Goal: Task Accomplishment & Management: Manage account settings

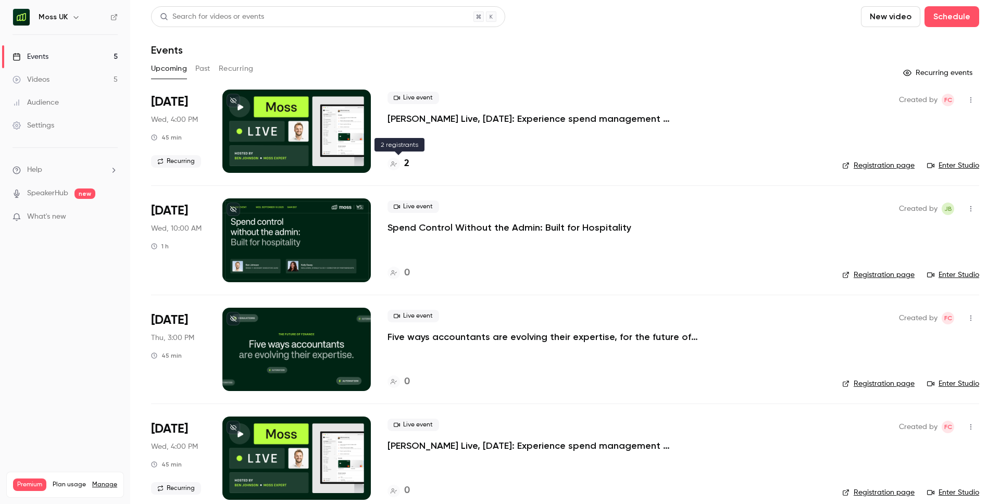
click at [407, 163] on h4 "2" at bounding box center [406, 164] width 5 height 14
click at [205, 70] on button "Past" at bounding box center [202, 68] width 15 height 17
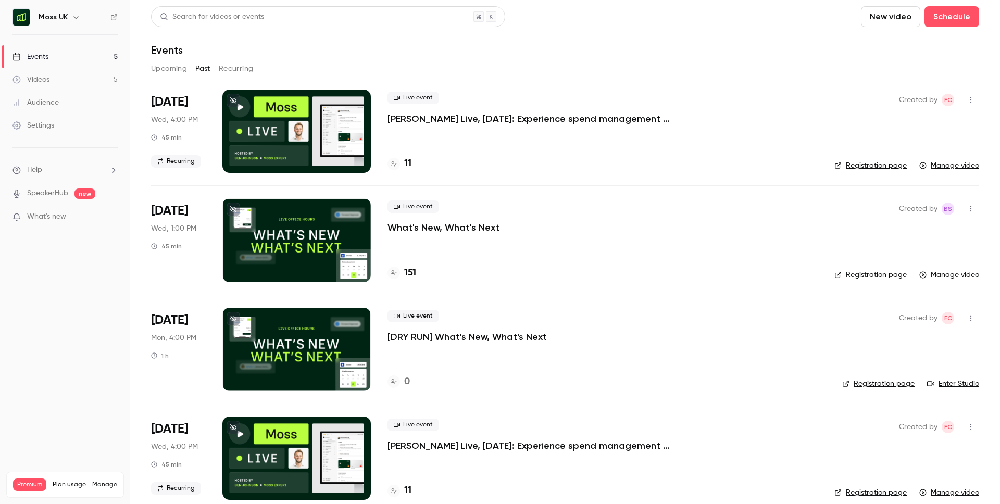
click at [974, 315] on icon "button" at bounding box center [970, 317] width 8 height 7
click at [914, 423] on div "Delete" at bounding box center [930, 426] width 79 height 10
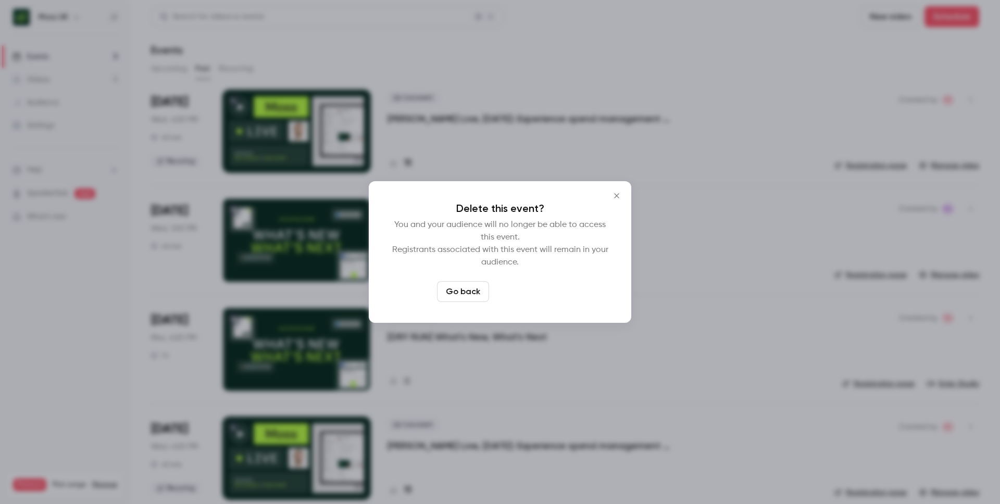
click at [544, 292] on button "Delete event" at bounding box center [528, 291] width 70 height 21
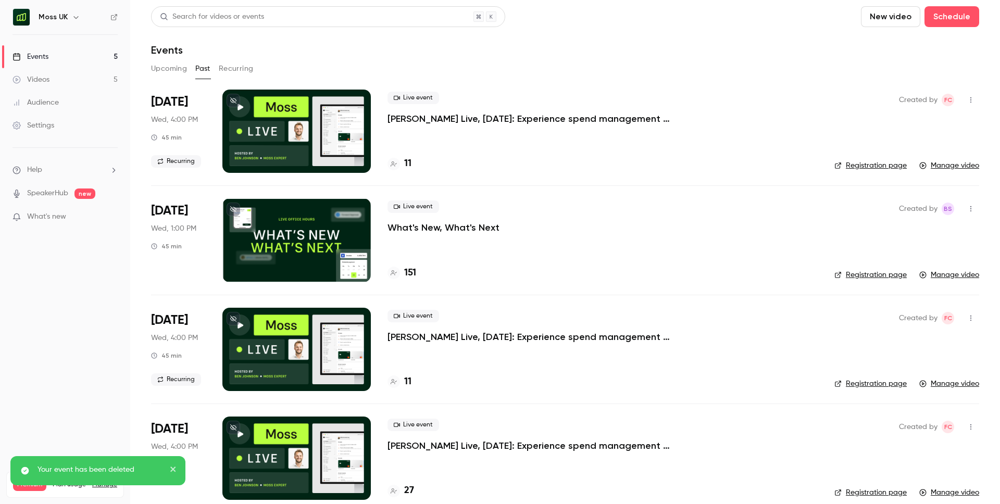
click at [73, 21] on button "button" at bounding box center [76, 17] width 12 height 12
click at [79, 94] on span "Switch channel" at bounding box center [64, 95] width 53 height 11
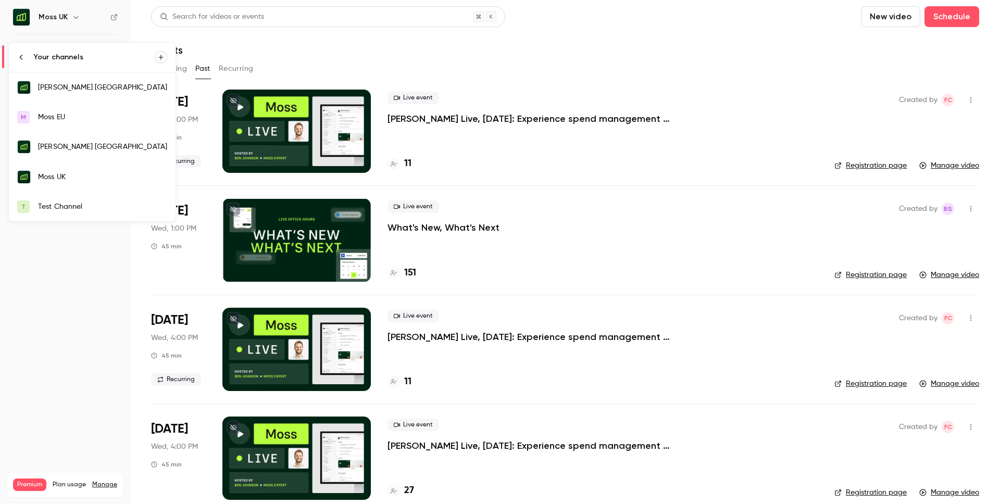
click at [77, 89] on div "[PERSON_NAME] [GEOGRAPHIC_DATA]" at bounding box center [102, 87] width 129 height 10
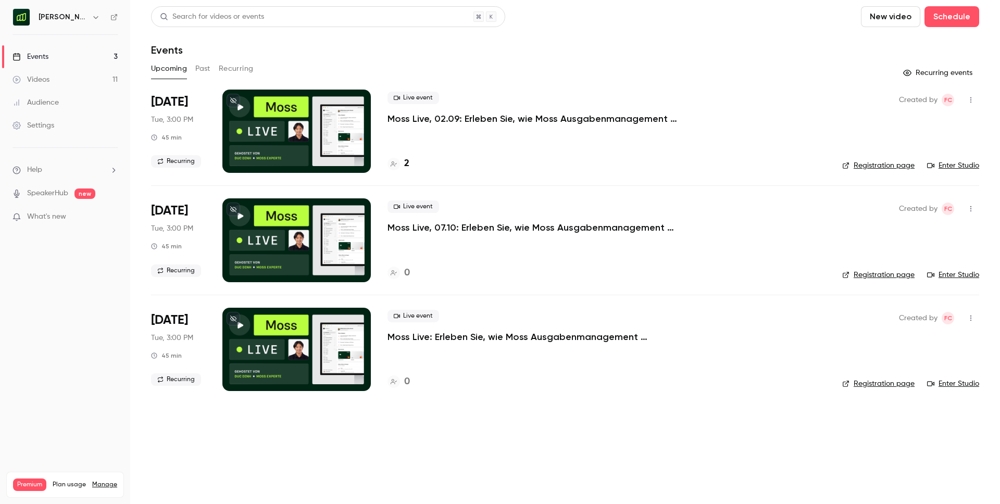
click at [405, 163] on h4 "2" at bounding box center [406, 164] width 5 height 14
click at [200, 64] on button "Past" at bounding box center [202, 68] width 15 height 17
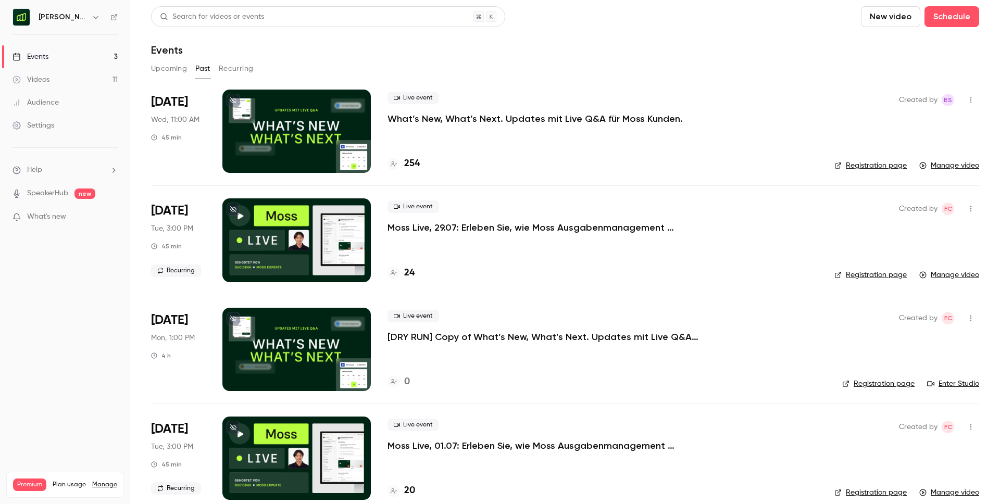
click at [969, 317] on icon "button" at bounding box center [970, 317] width 8 height 7
click at [904, 422] on div "Delete" at bounding box center [930, 426] width 79 height 10
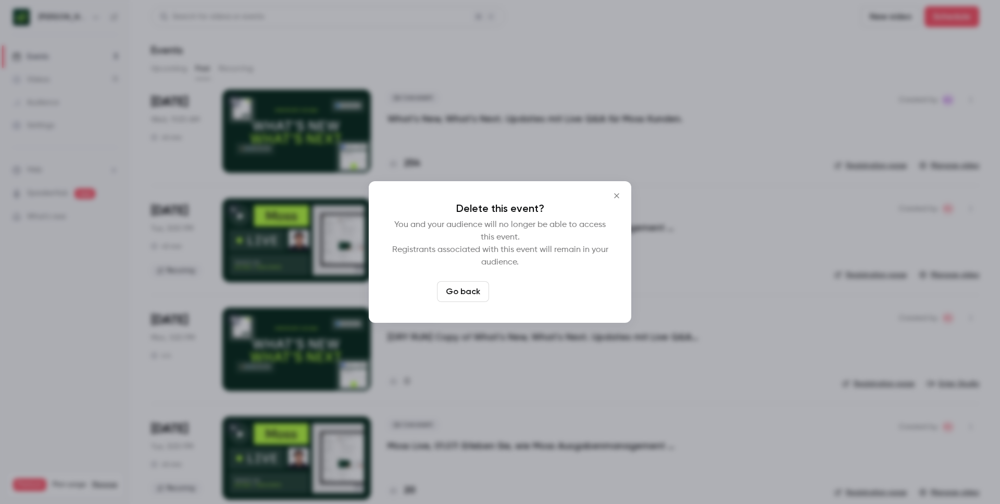
click at [545, 297] on button "Delete event" at bounding box center [528, 291] width 70 height 21
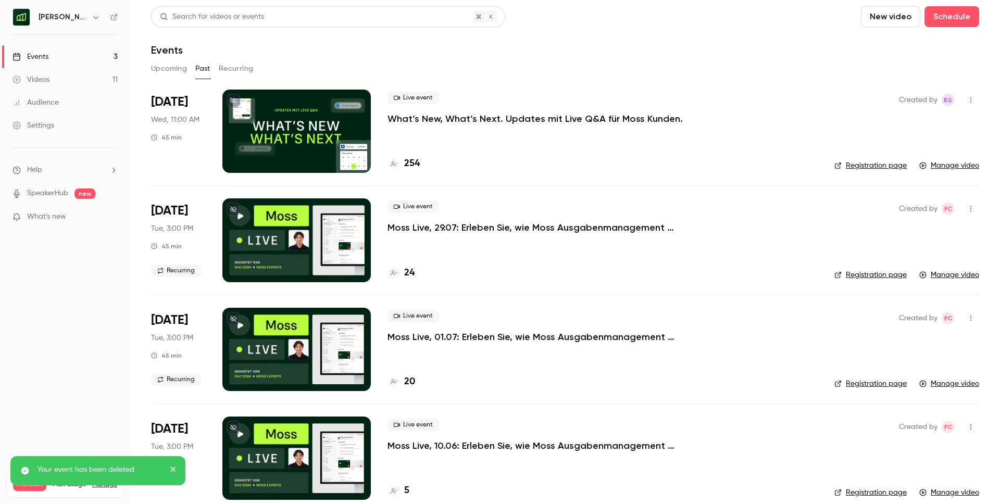
click at [88, 18] on div "[PERSON_NAME] [GEOGRAPHIC_DATA]" at bounding box center [71, 17] width 64 height 12
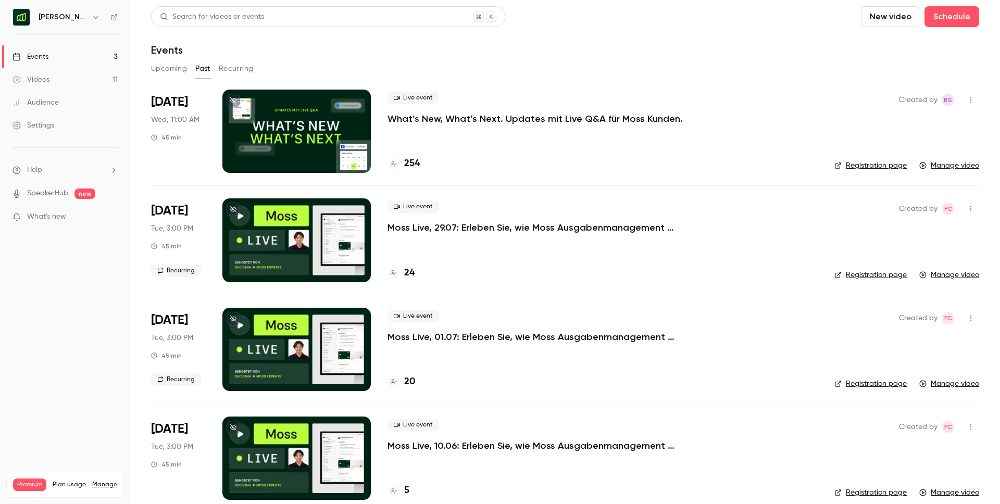
click at [92, 17] on icon "button" at bounding box center [96, 17] width 8 height 8
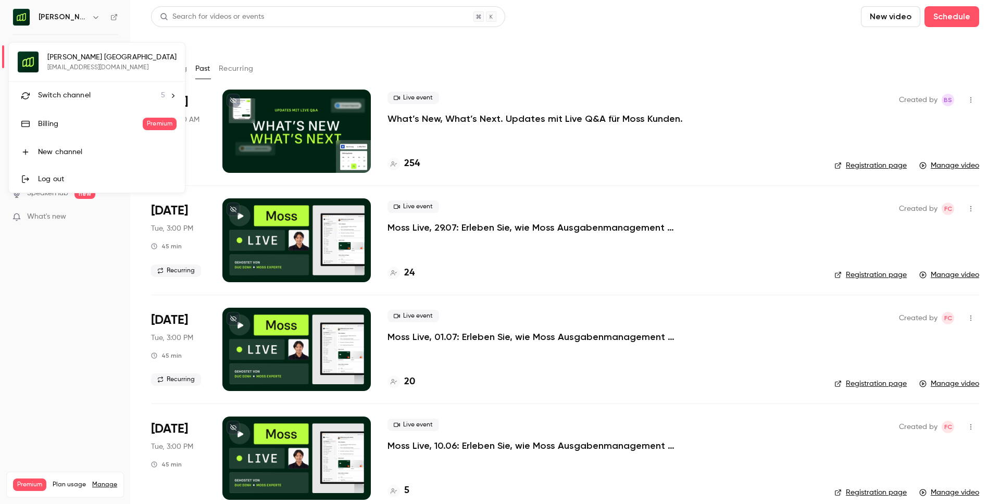
click at [84, 91] on span "Switch channel" at bounding box center [64, 95] width 53 height 11
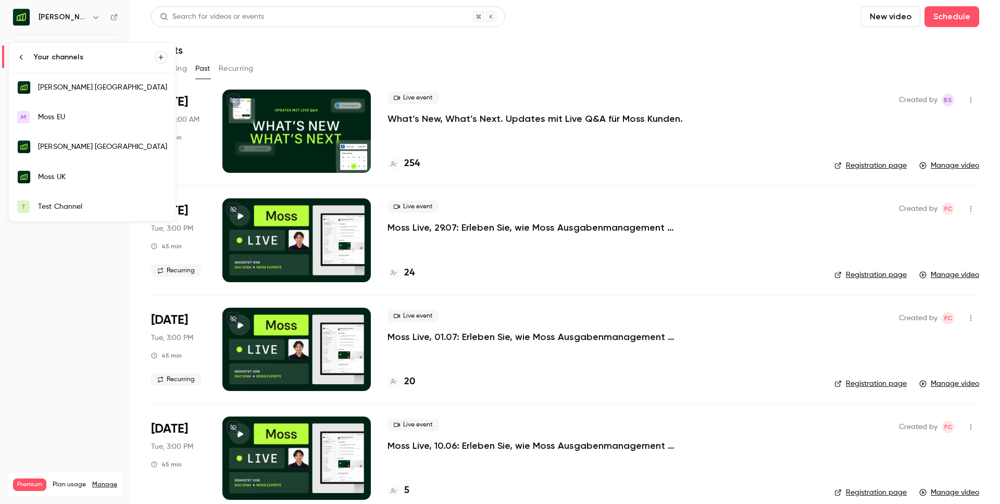
click at [85, 144] on div "[PERSON_NAME] [GEOGRAPHIC_DATA]" at bounding box center [102, 147] width 129 height 10
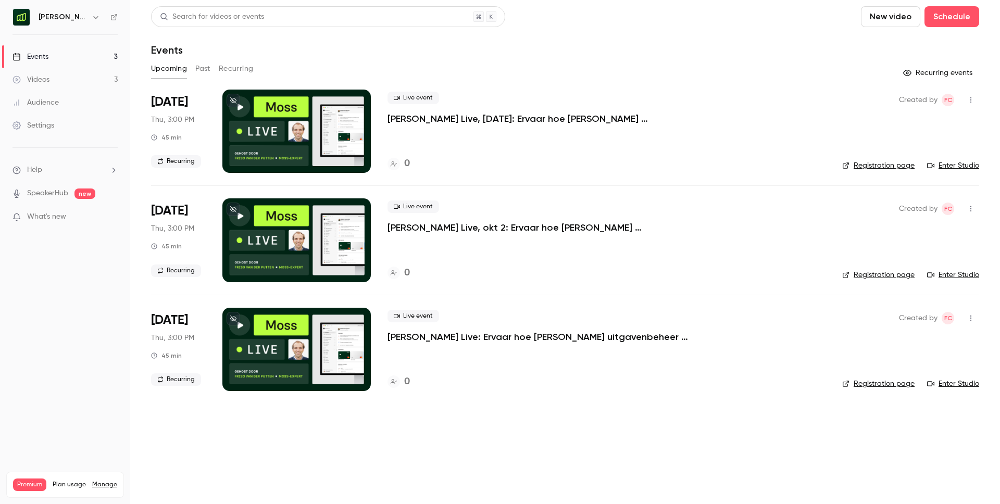
click at [202, 64] on button "Past" at bounding box center [202, 68] width 15 height 17
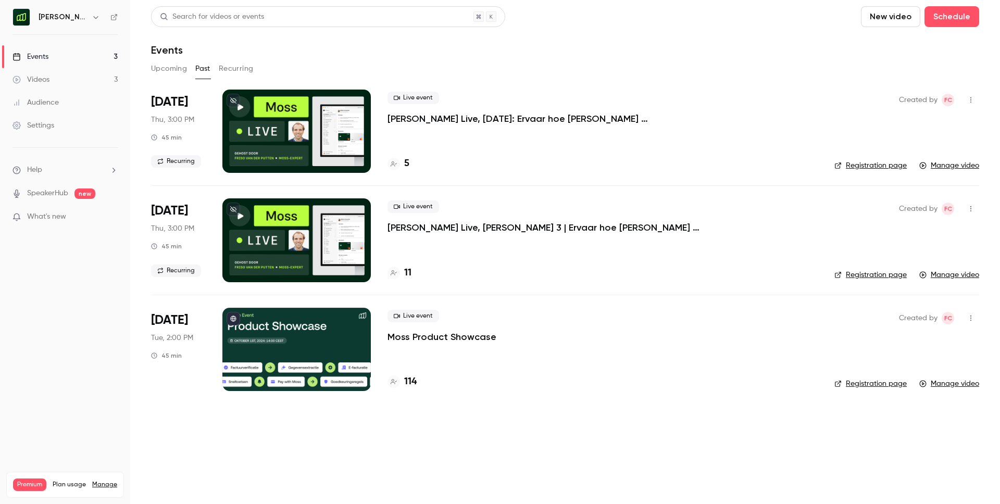
click at [167, 68] on button "Upcoming" at bounding box center [169, 68] width 36 height 17
